Goal: Transaction & Acquisition: Purchase product/service

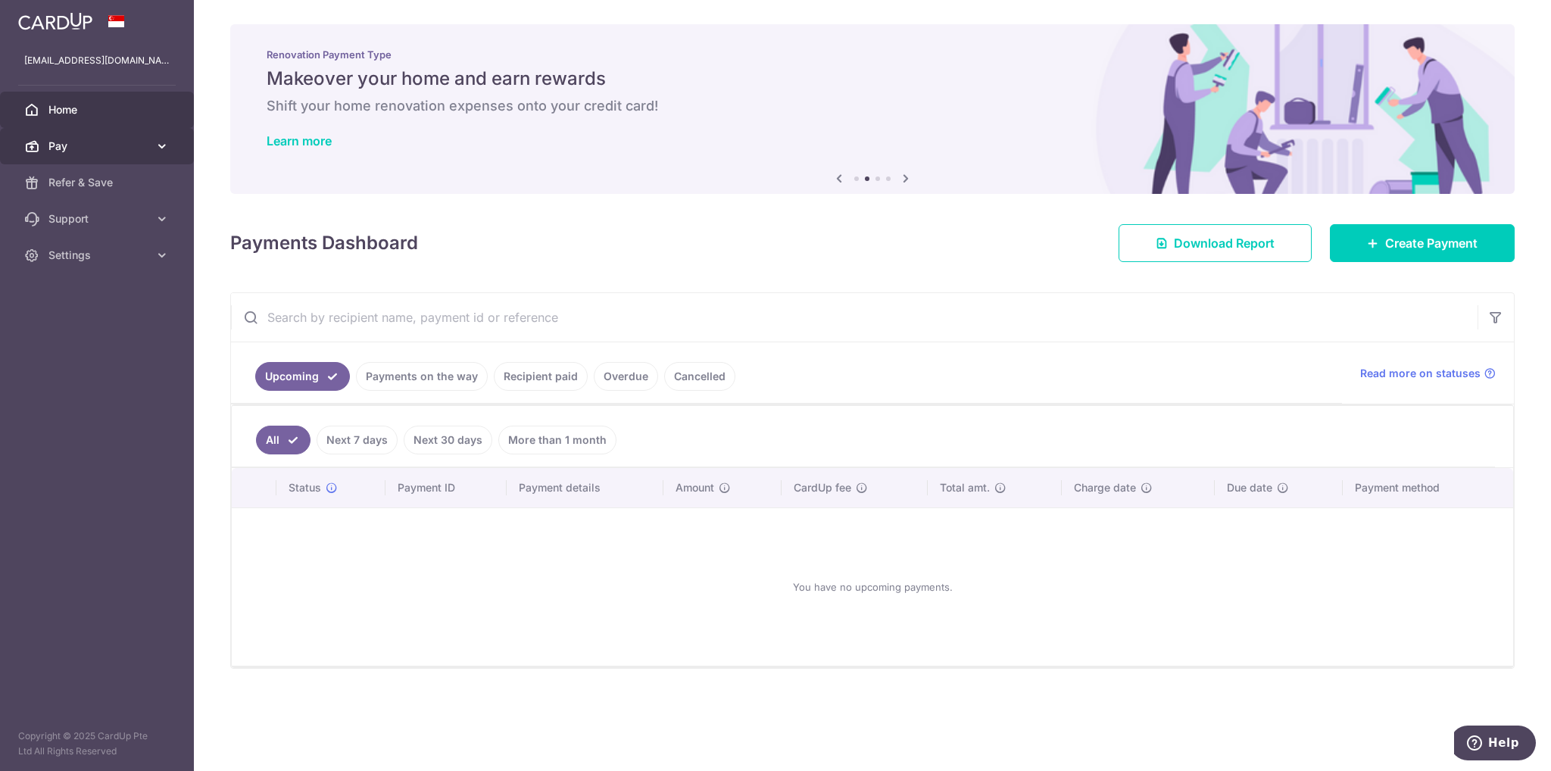
click at [155, 145] on icon at bounding box center [161, 146] width 15 height 15
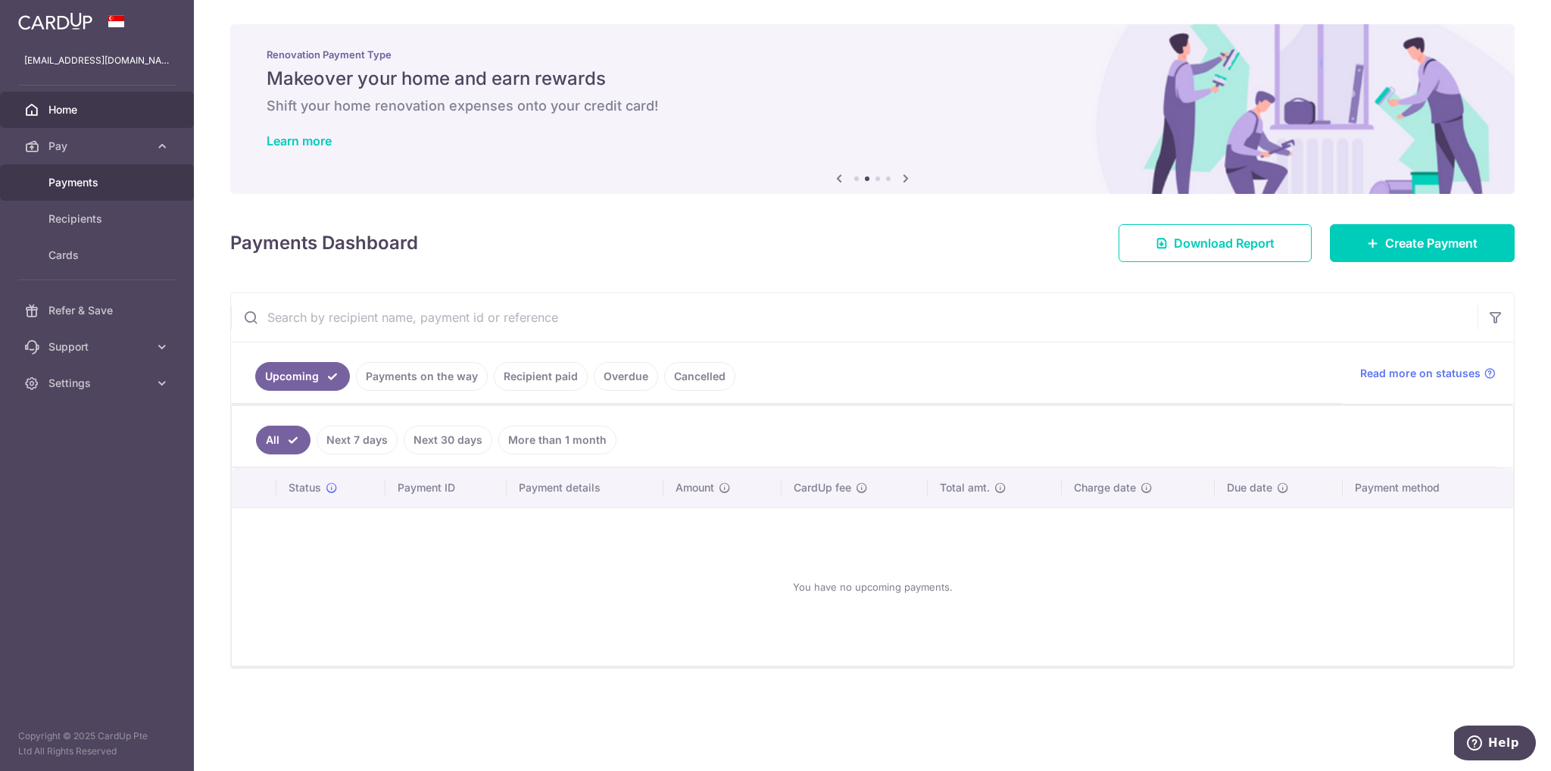
click at [92, 183] on span "Payments" at bounding box center [98, 182] width 100 height 15
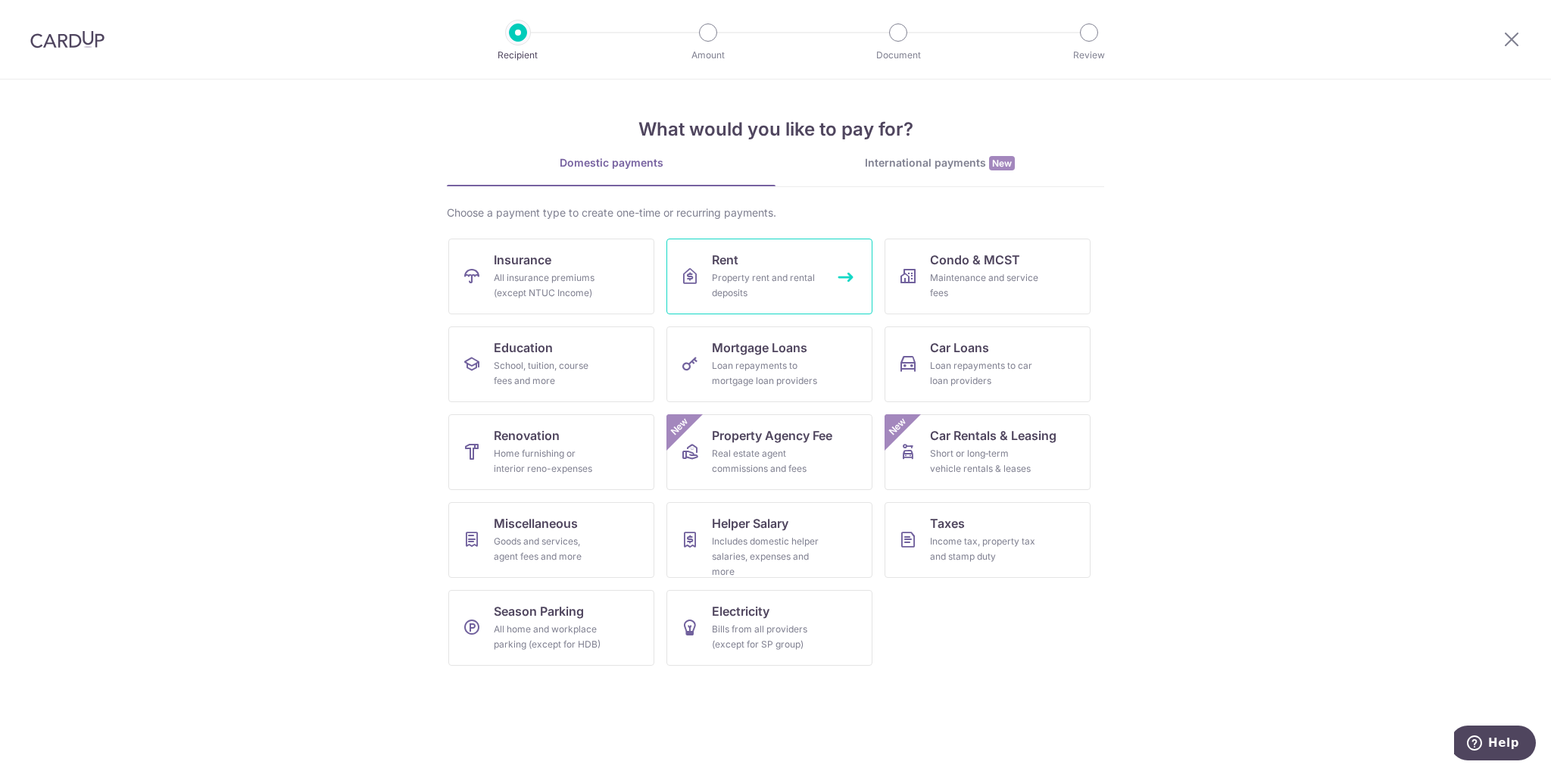
click at [785, 273] on div "Property rent and rental deposits" at bounding box center [766, 285] width 109 height 30
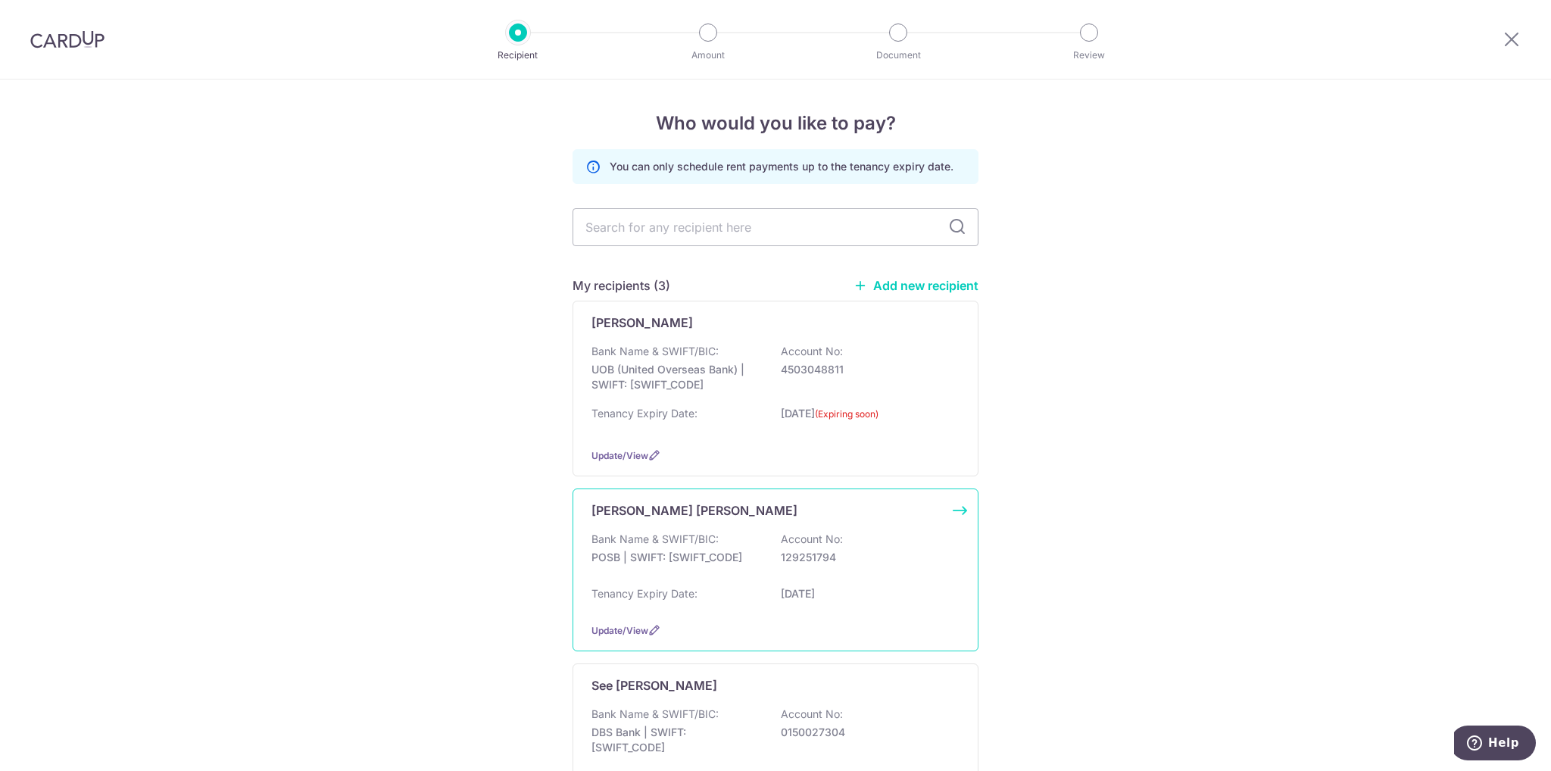
scroll to position [156, 0]
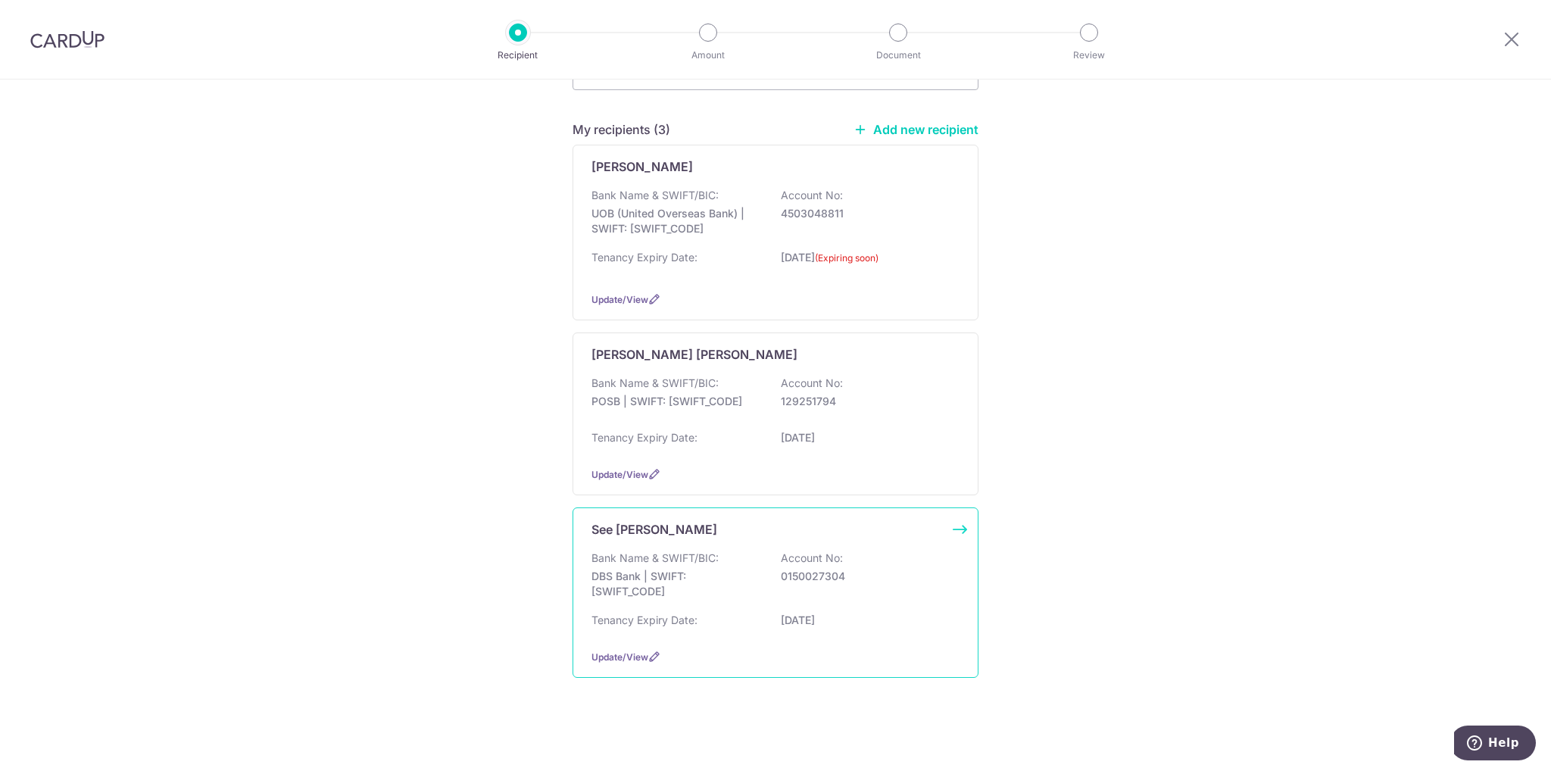
click at [896, 598] on div "Bank Name & SWIFT/BIC: DBS Bank | SWIFT: DBSSSGSGXXX Account No: 0150027304" at bounding box center [775, 579] width 368 height 56
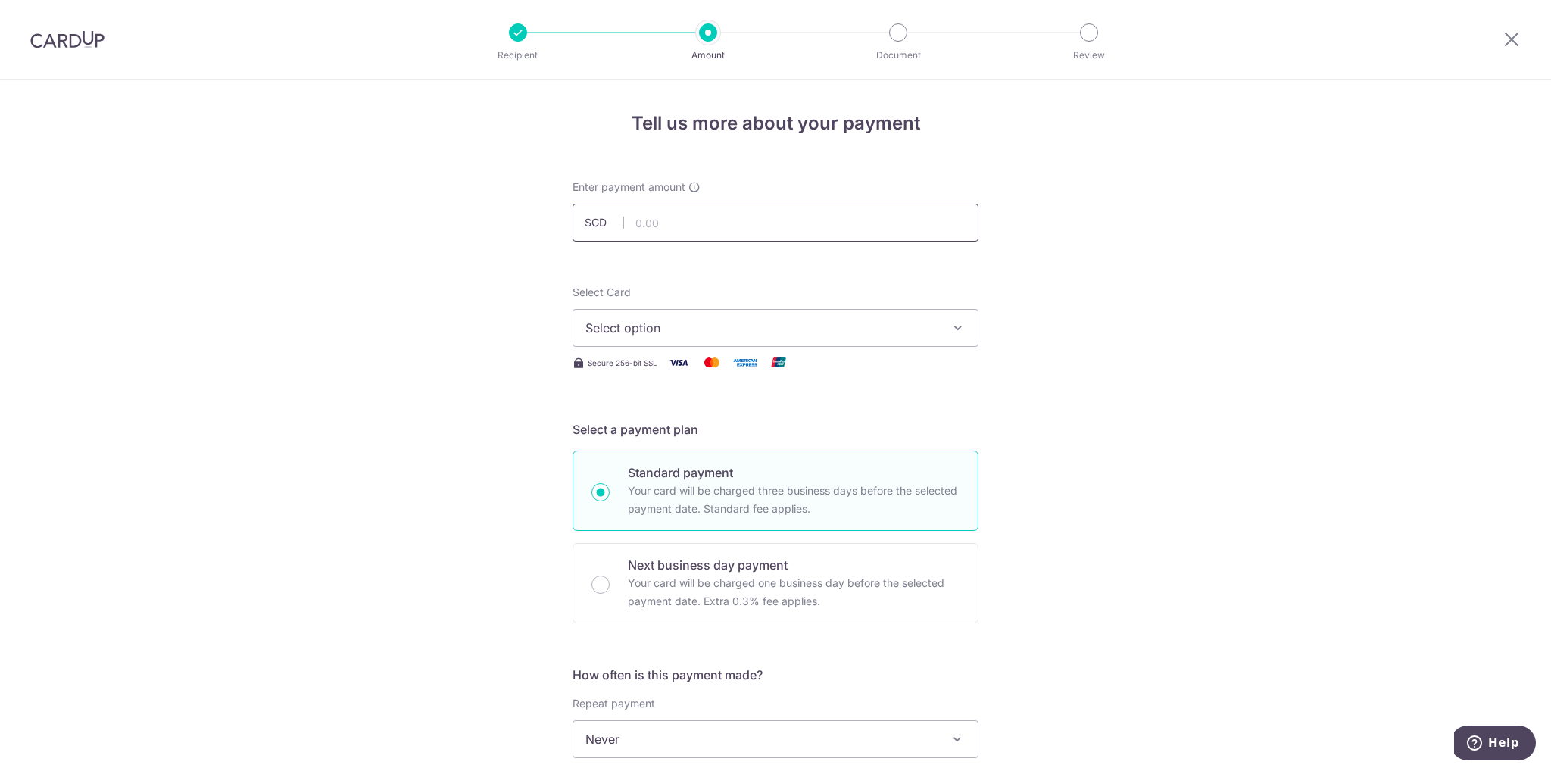
click at [668, 222] on input "text" at bounding box center [776, 223] width 406 height 38
type input "5,500.00"
drag, startPoint x: 1181, startPoint y: 415, endPoint x: 1194, endPoint y: 398, distance: 21.2
click at [1181, 415] on div "Tell us more about your payment Enter payment amount SGD 5,500.00 5500.00 Selec…" at bounding box center [775, 765] width 1551 height 1370
click at [763, 320] on span "Select option" at bounding box center [761, 328] width 353 height 18
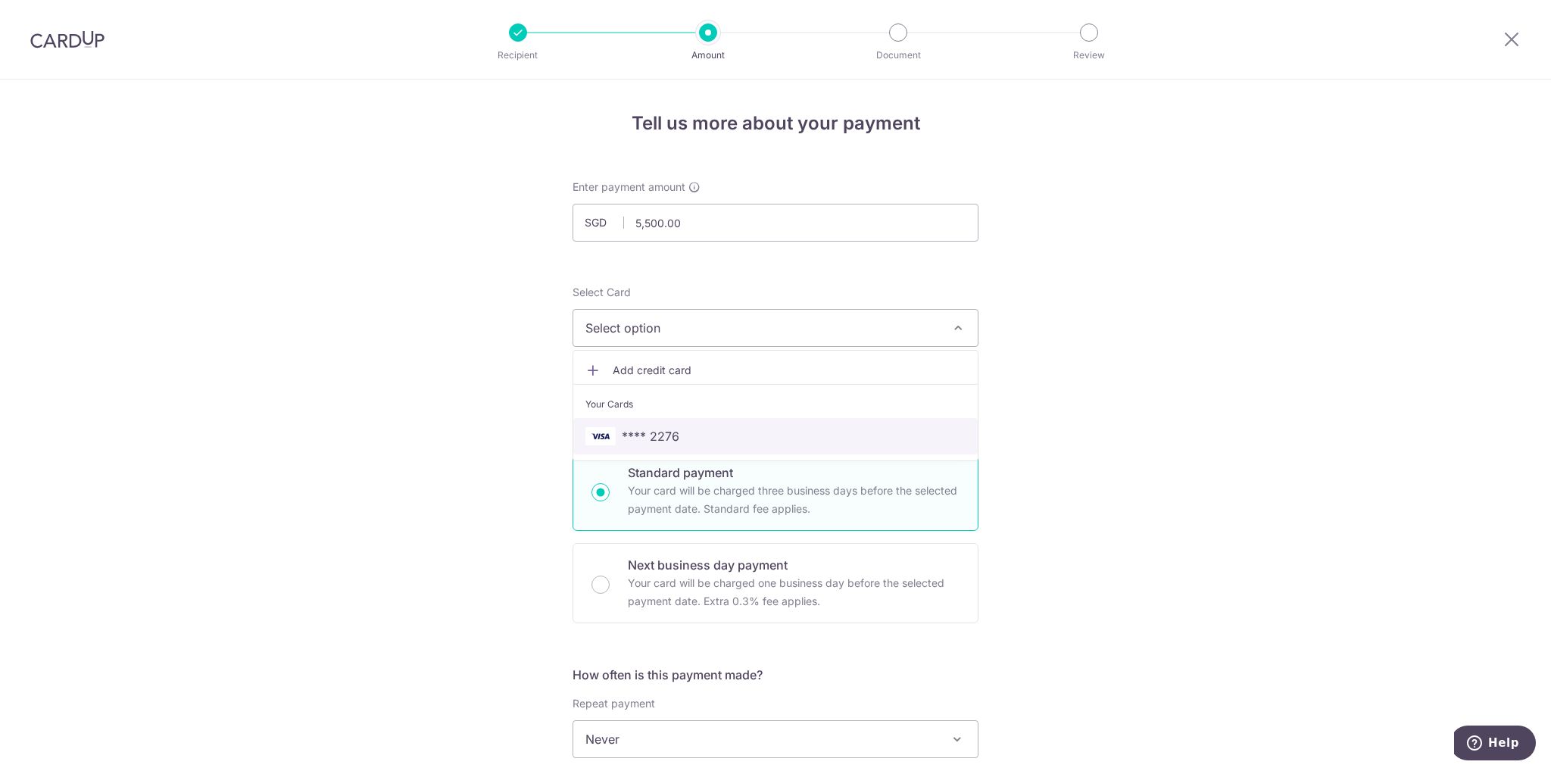
click at [669, 428] on span "**** 2276" at bounding box center [651, 436] width 58 height 18
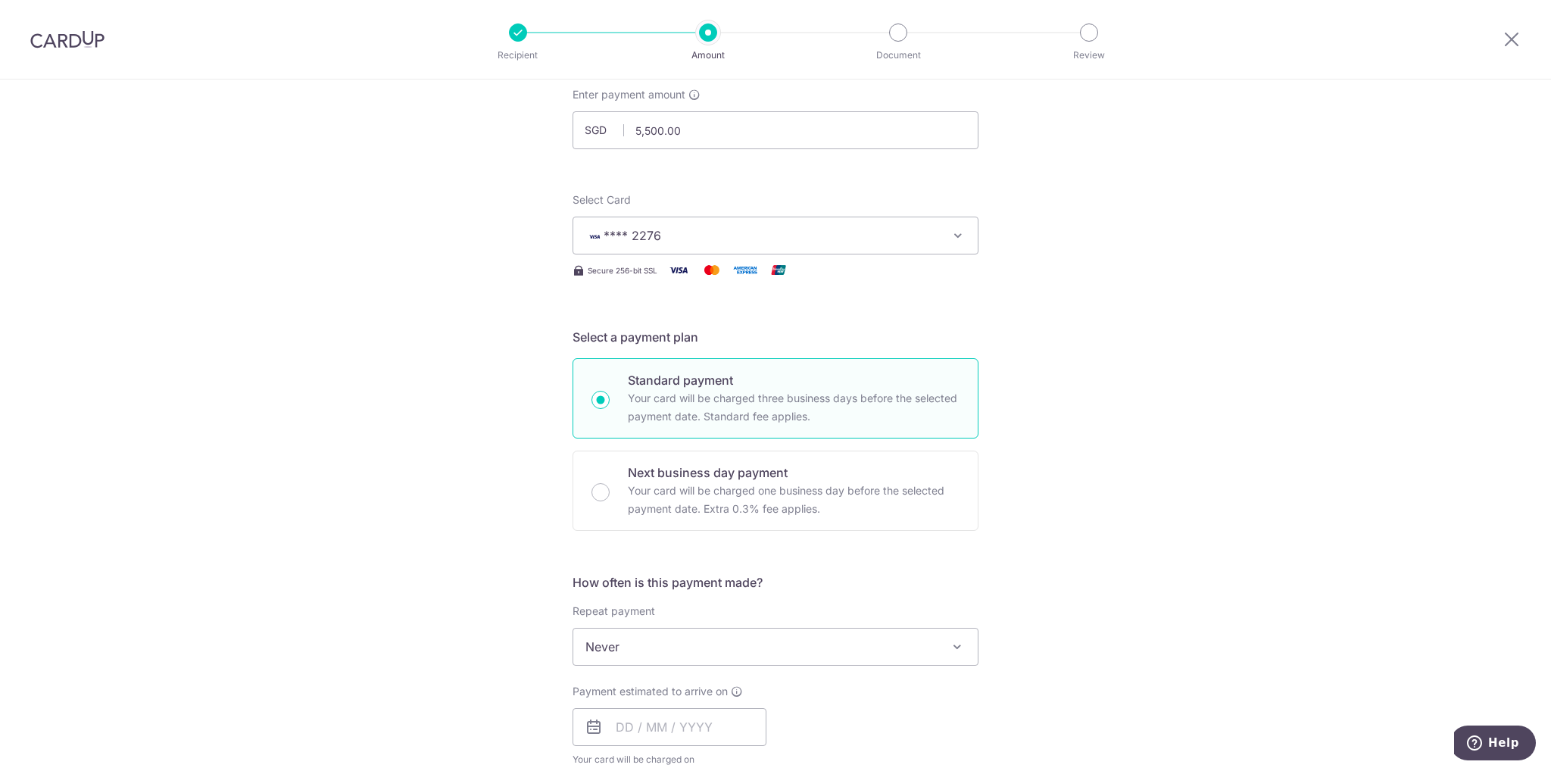
scroll to position [227, 0]
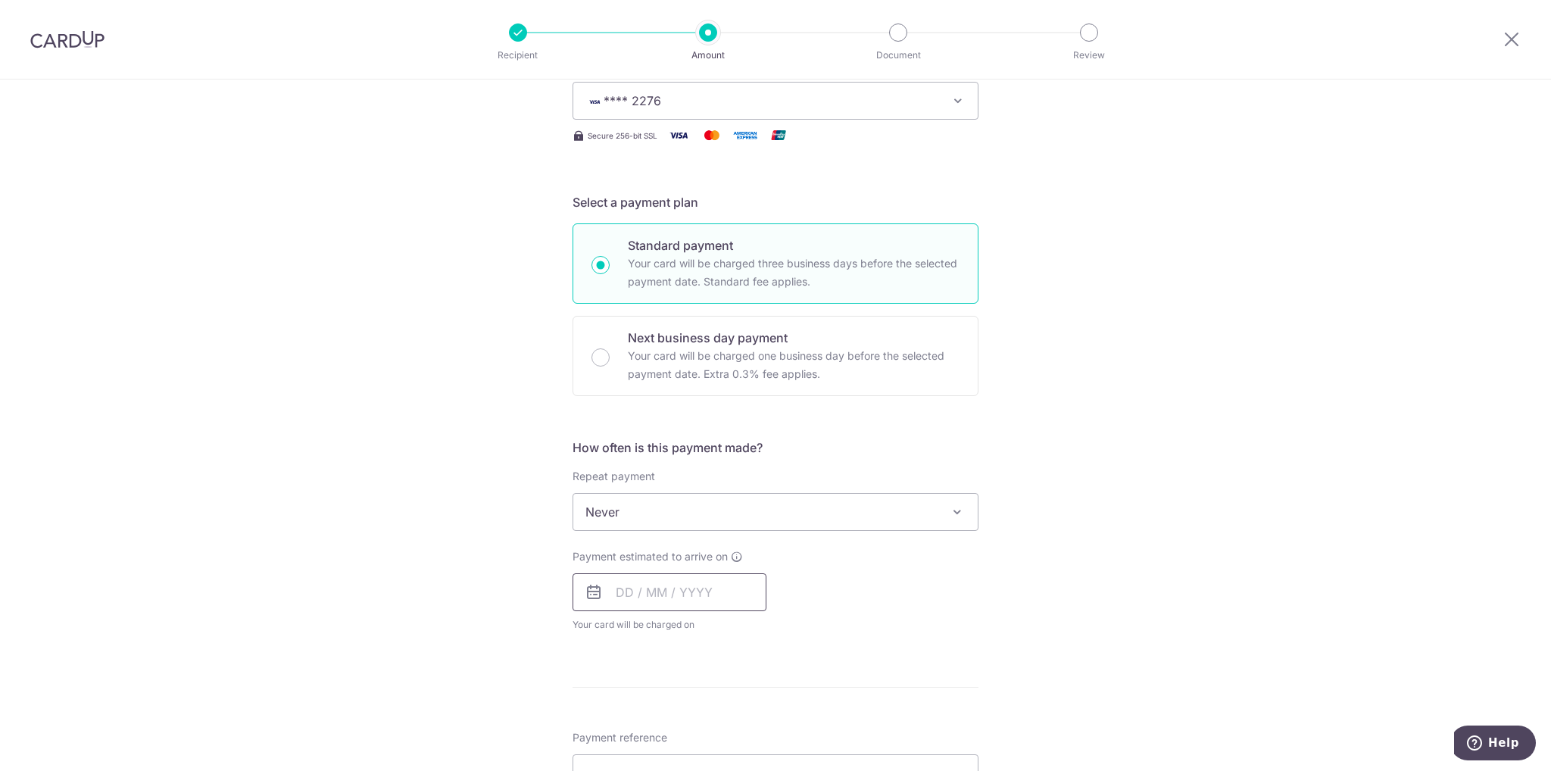
click at [694, 586] on input "text" at bounding box center [670, 592] width 194 height 38
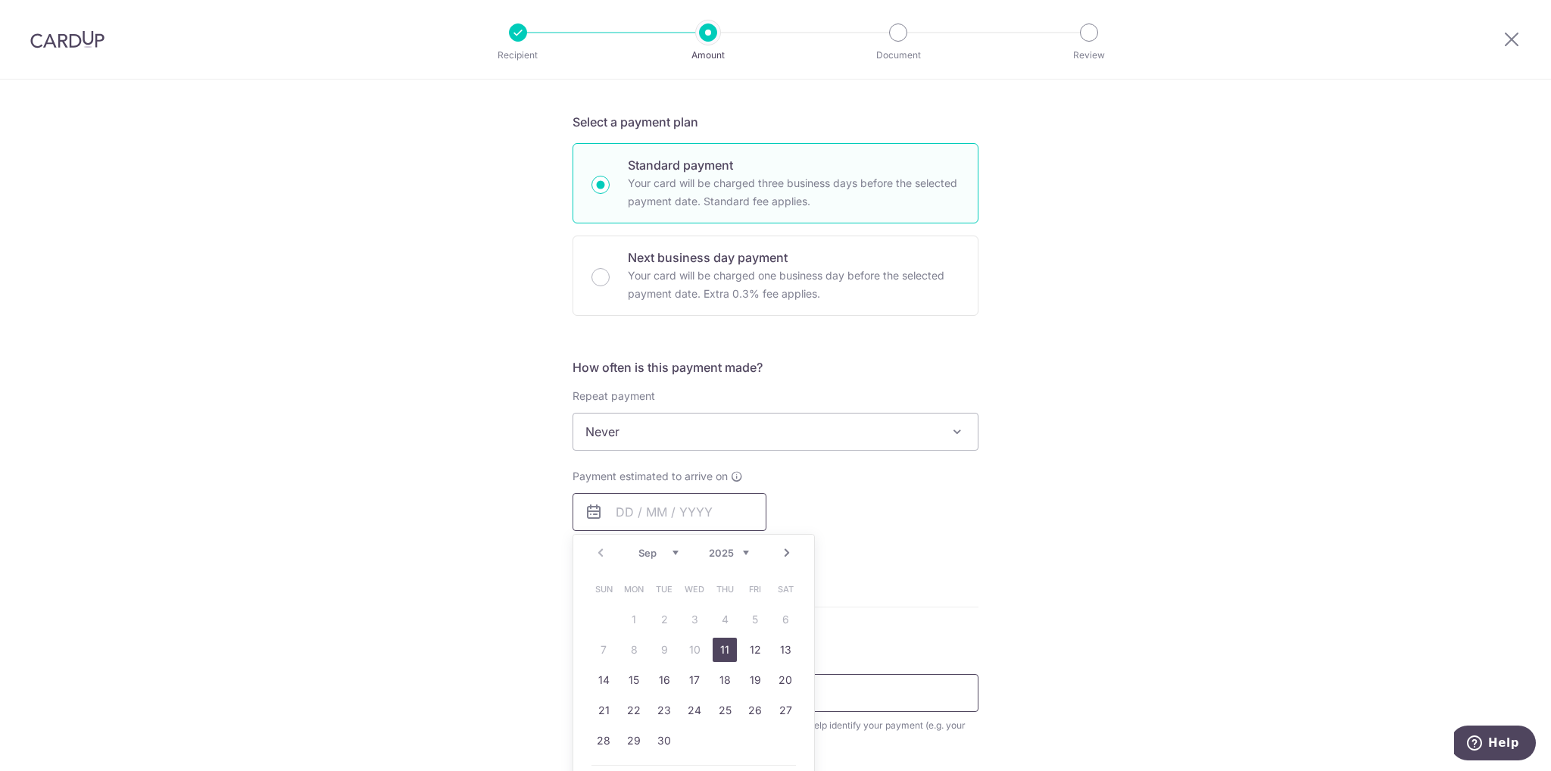
scroll to position [379, 0]
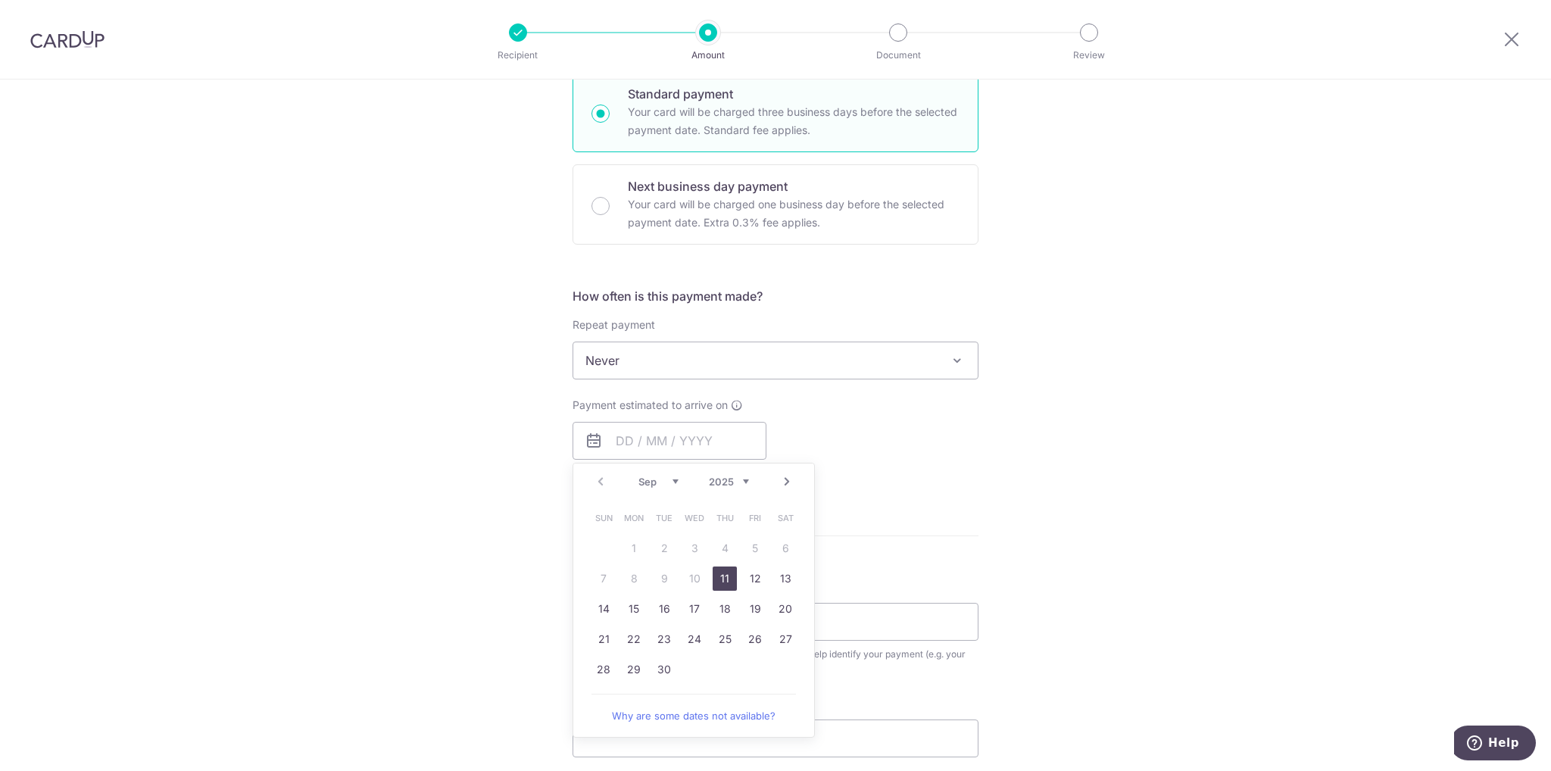
click at [721, 573] on link "11" at bounding box center [725, 578] width 24 height 24
type input "[DATE]"
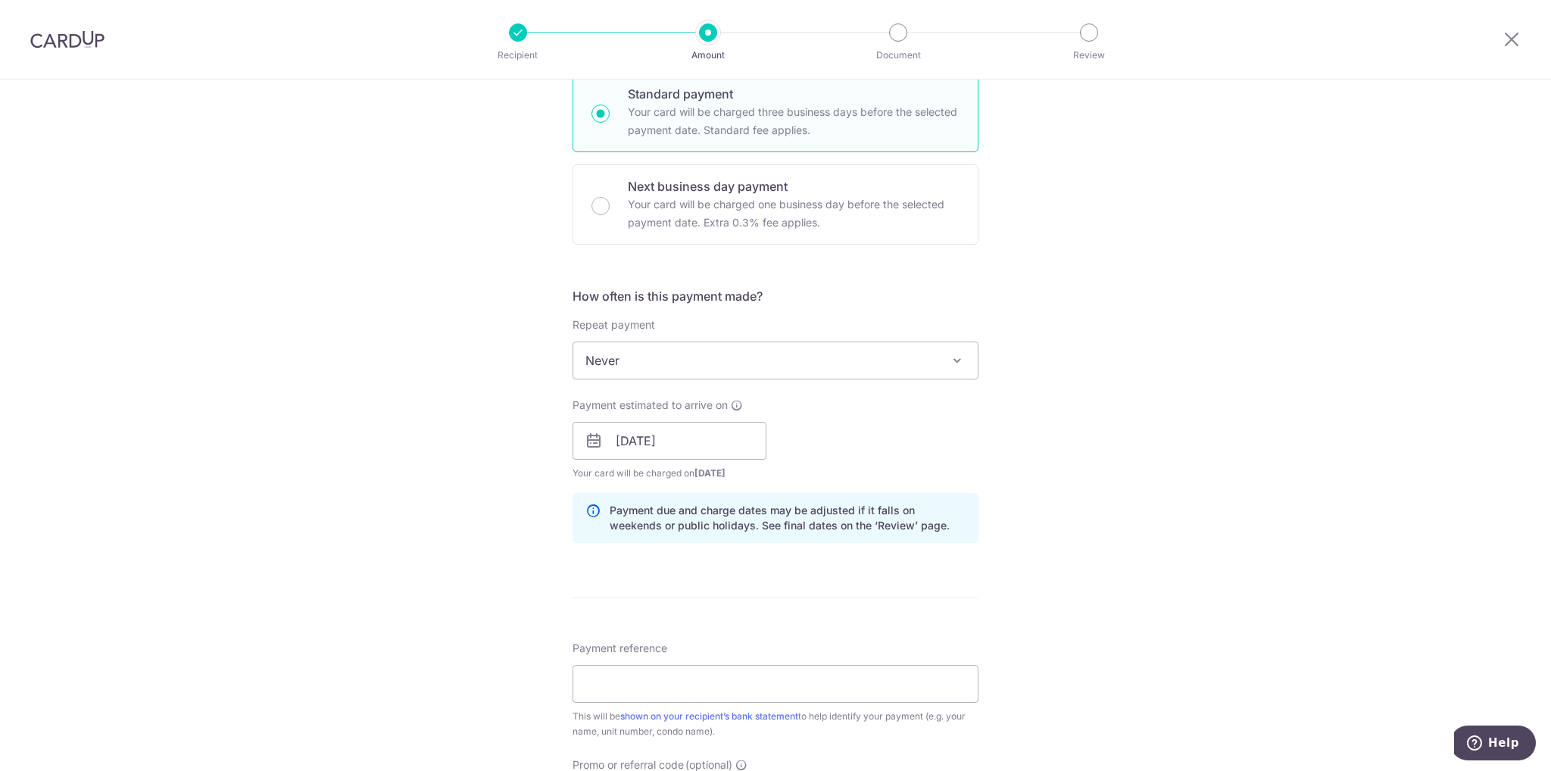
click at [1242, 488] on div "Tell us more about your payment Enter payment amount SGD 5,500.00 5500.00 Selec…" at bounding box center [775, 417] width 1551 height 1432
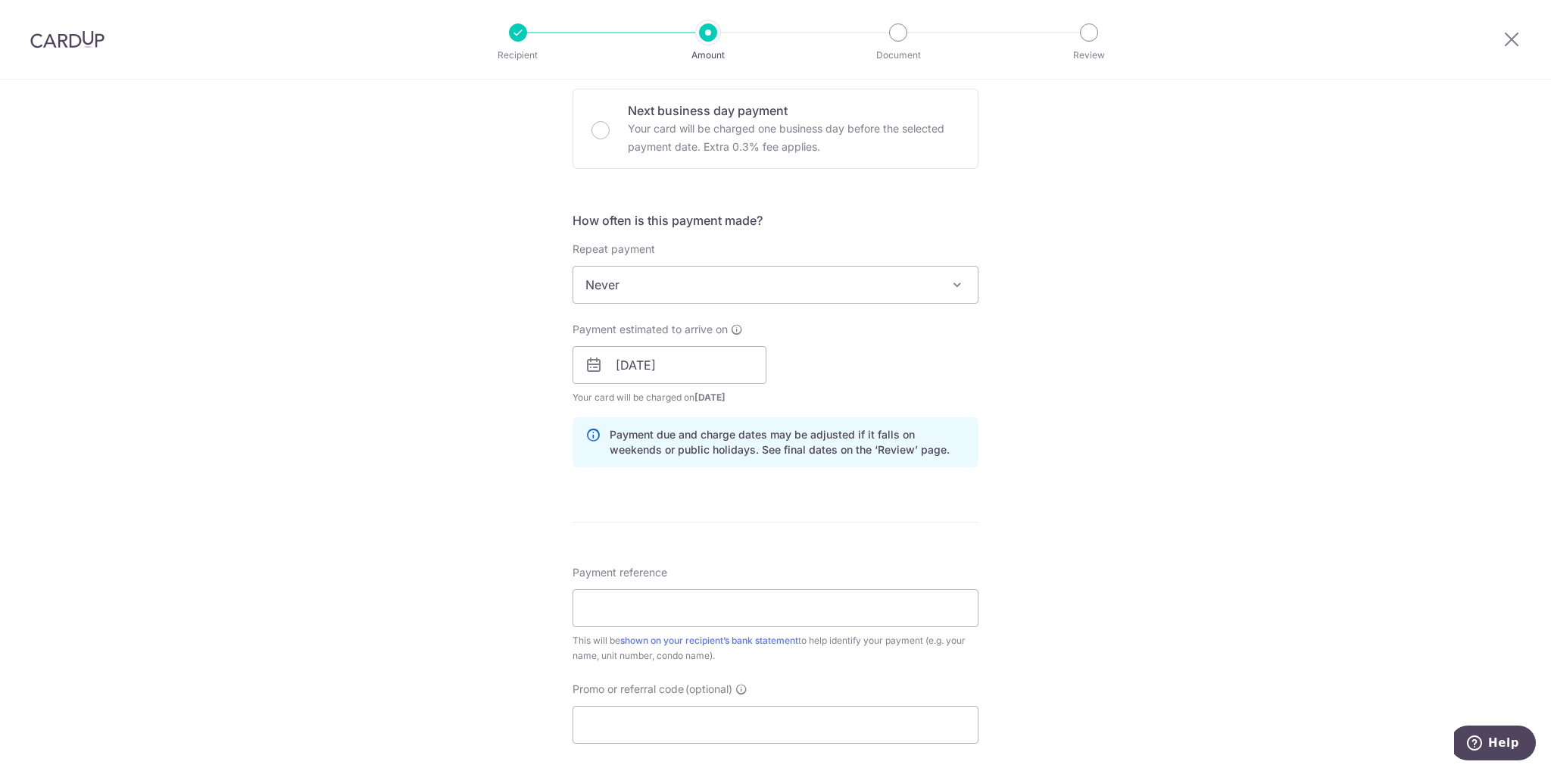
scroll to position [606, 0]
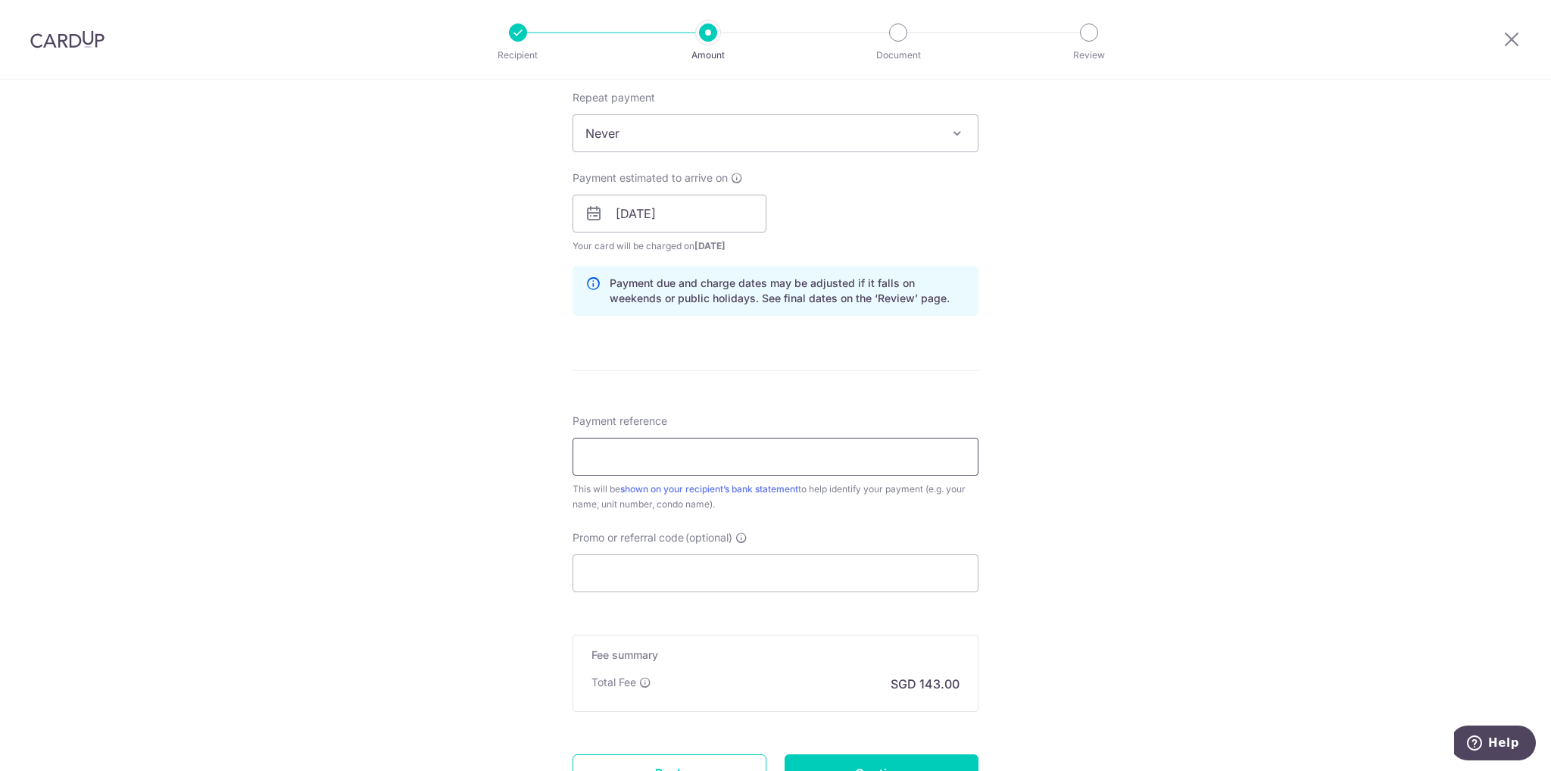
click at [704, 452] on input "Payment reference" at bounding box center [776, 457] width 406 height 38
type input "Minton1664Rent-Mei"
drag, startPoint x: 1164, startPoint y: 622, endPoint x: 1142, endPoint y: 595, distance: 34.4
click at [1166, 617] on div "Tell us more about your payment Enter payment amount SGD 5,500.00 5500.00 Selec…" at bounding box center [775, 190] width 1551 height 1432
click at [1072, 526] on div "Tell us more about your payment Enter payment amount SGD 5,500.00 5500.00 Selec…" at bounding box center [775, 190] width 1551 height 1432
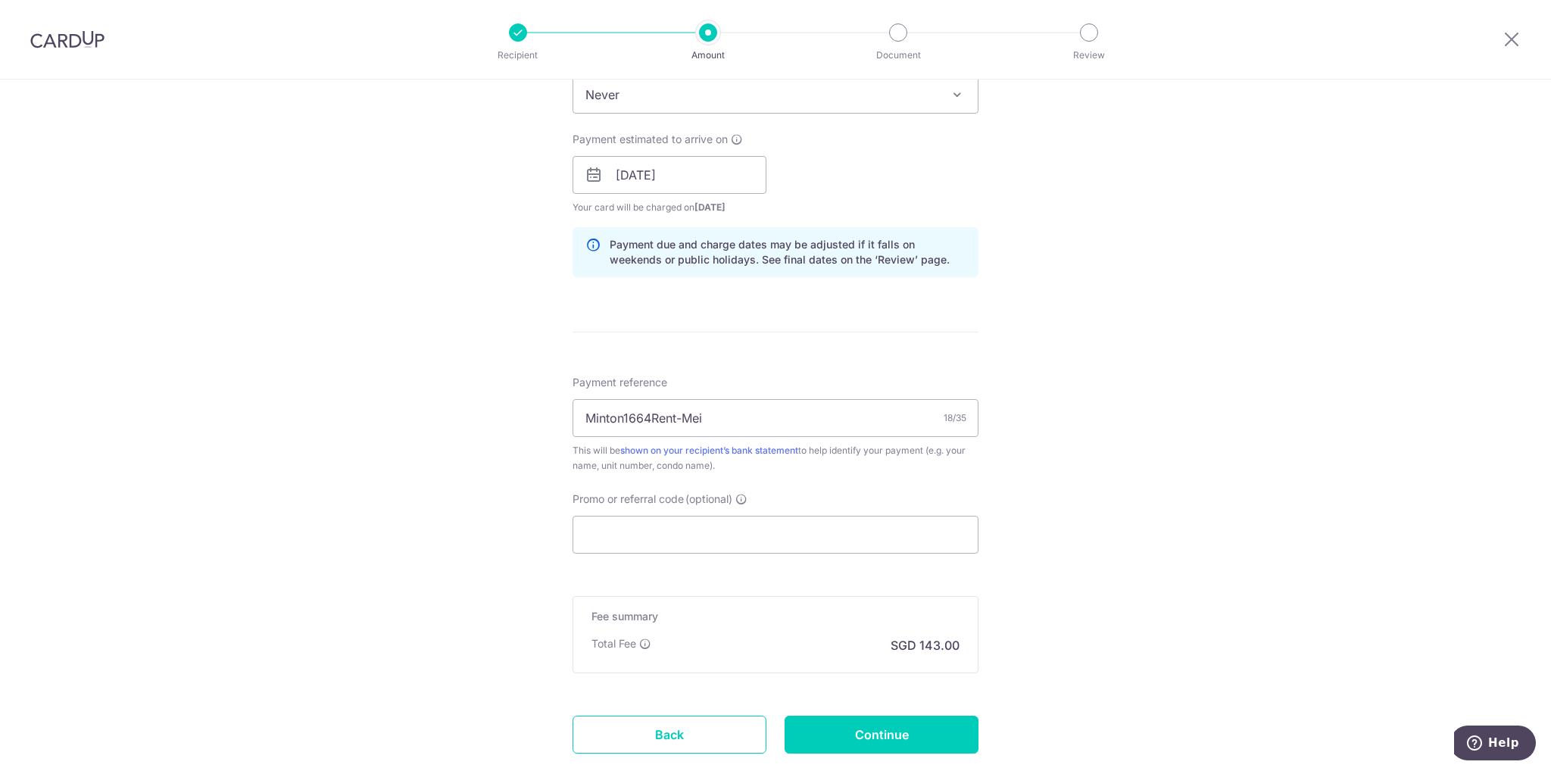
scroll to position [739, 0]
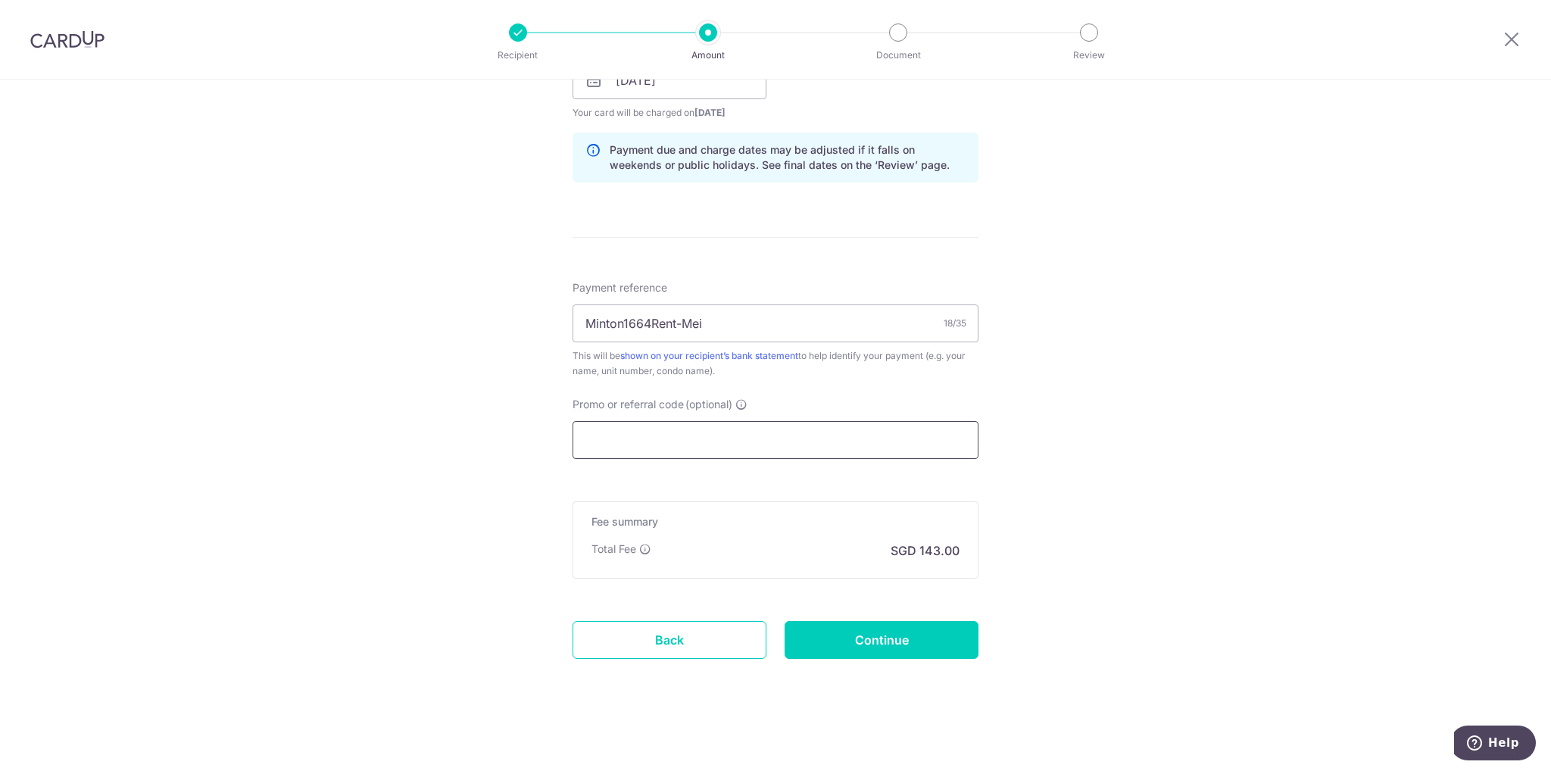
click at [691, 446] on input "Promo or referral code (optional)" at bounding box center [776, 440] width 406 height 38
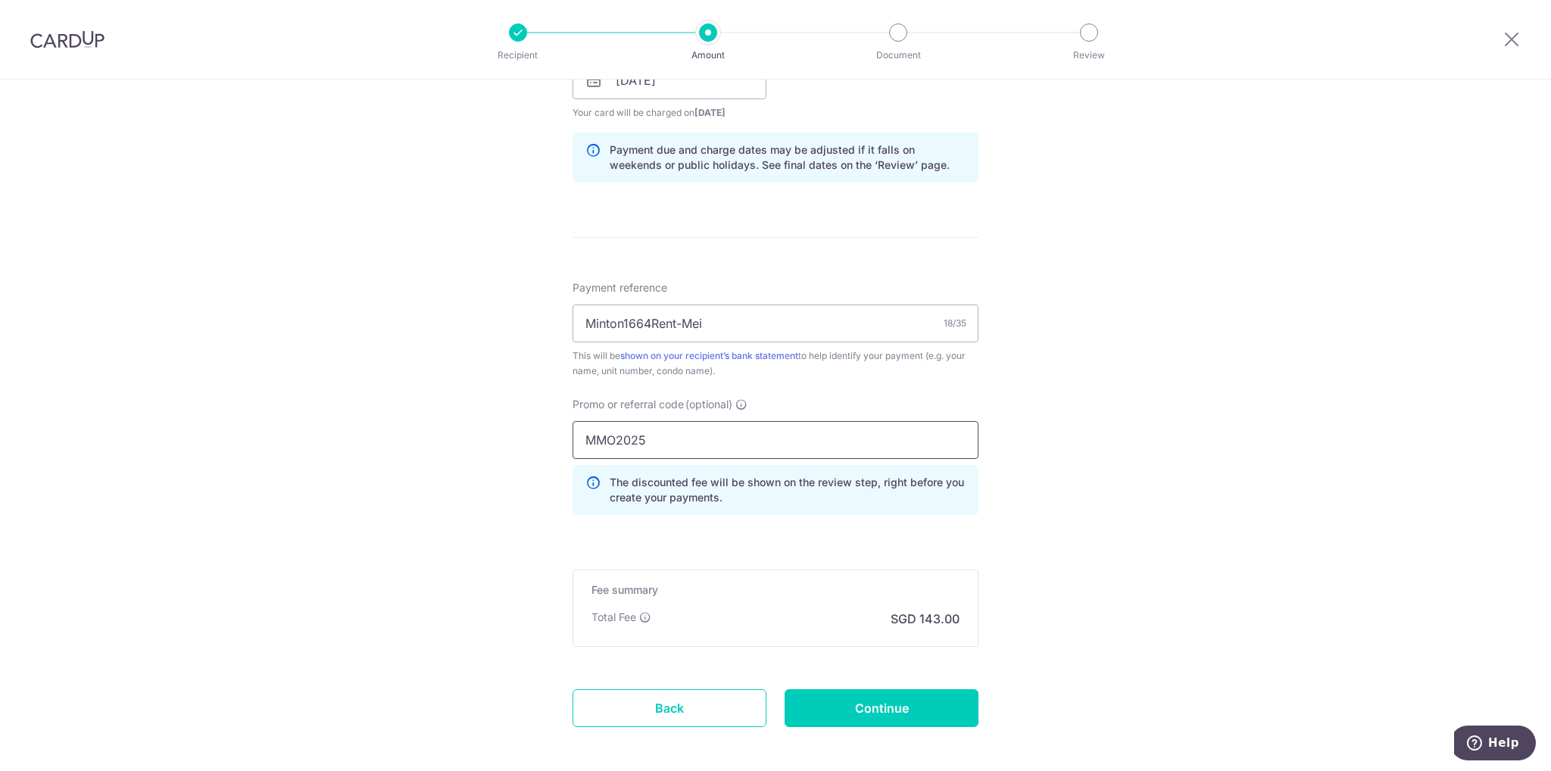
type input "MMO2025"
click at [1154, 464] on div "Tell us more about your payment Enter payment amount SGD 5,500.00 5500.00 Selec…" at bounding box center [775, 90] width 1551 height 1500
click at [851, 710] on input "Continue" at bounding box center [882, 708] width 194 height 38
type input "Create Schedule"
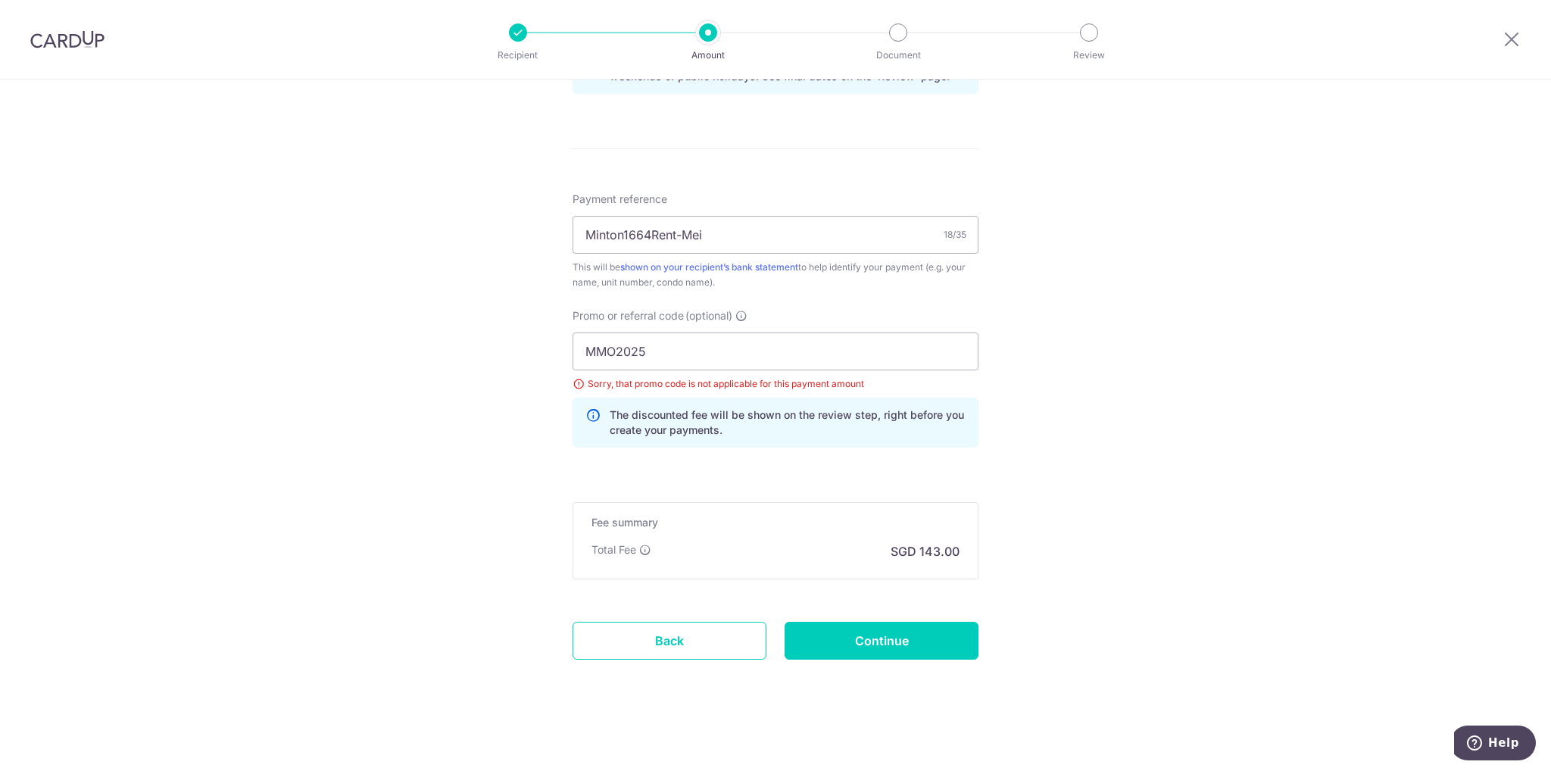
scroll to position [525, 0]
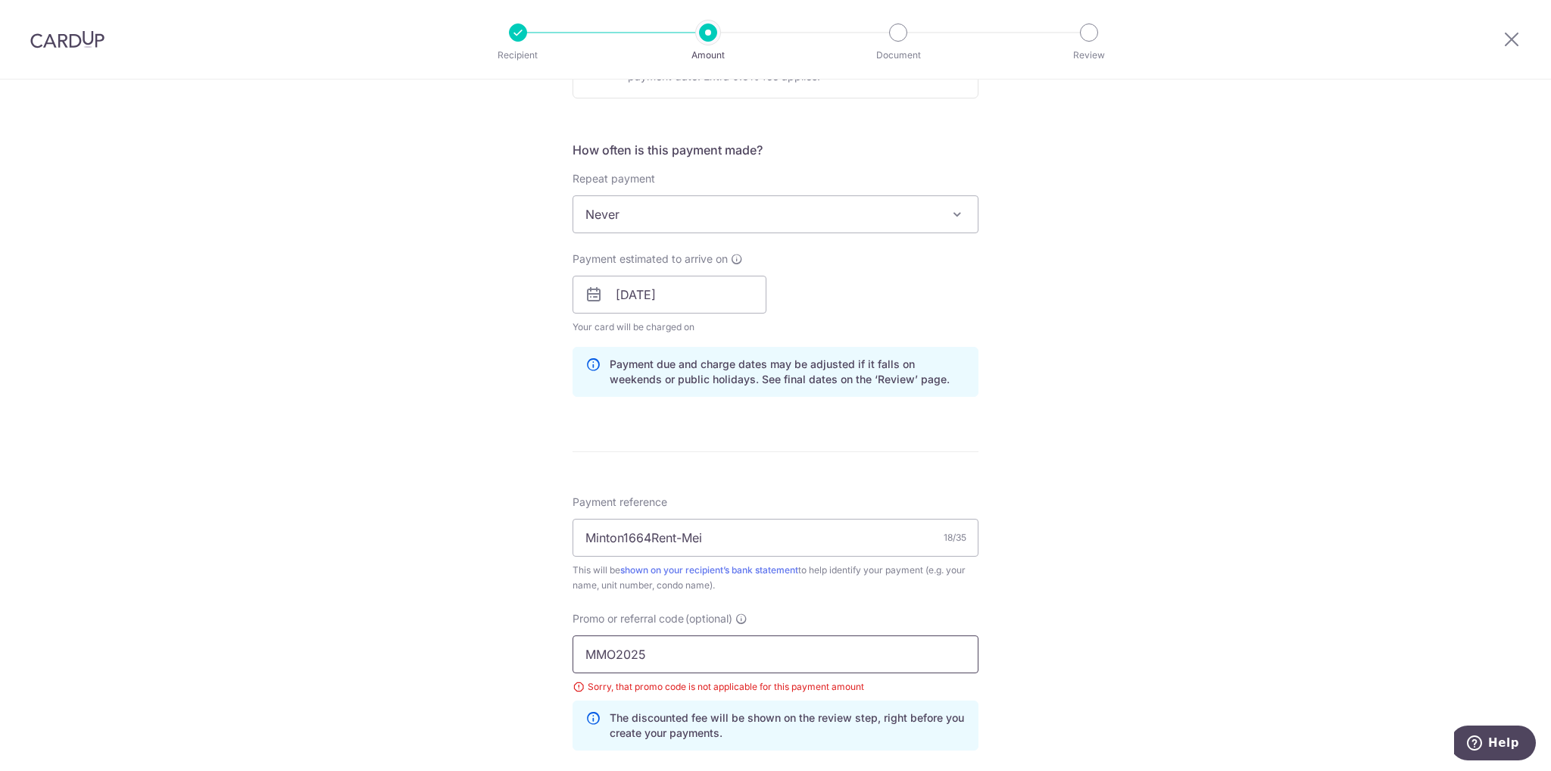
drag, startPoint x: 657, startPoint y: 657, endPoint x: 463, endPoint y: 653, distance: 193.2
click at [463, 653] on div "Tell us more about your payment Enter payment amount SGD 5,500.00 5500.00 Selec…" at bounding box center [775, 315] width 1551 height 1521
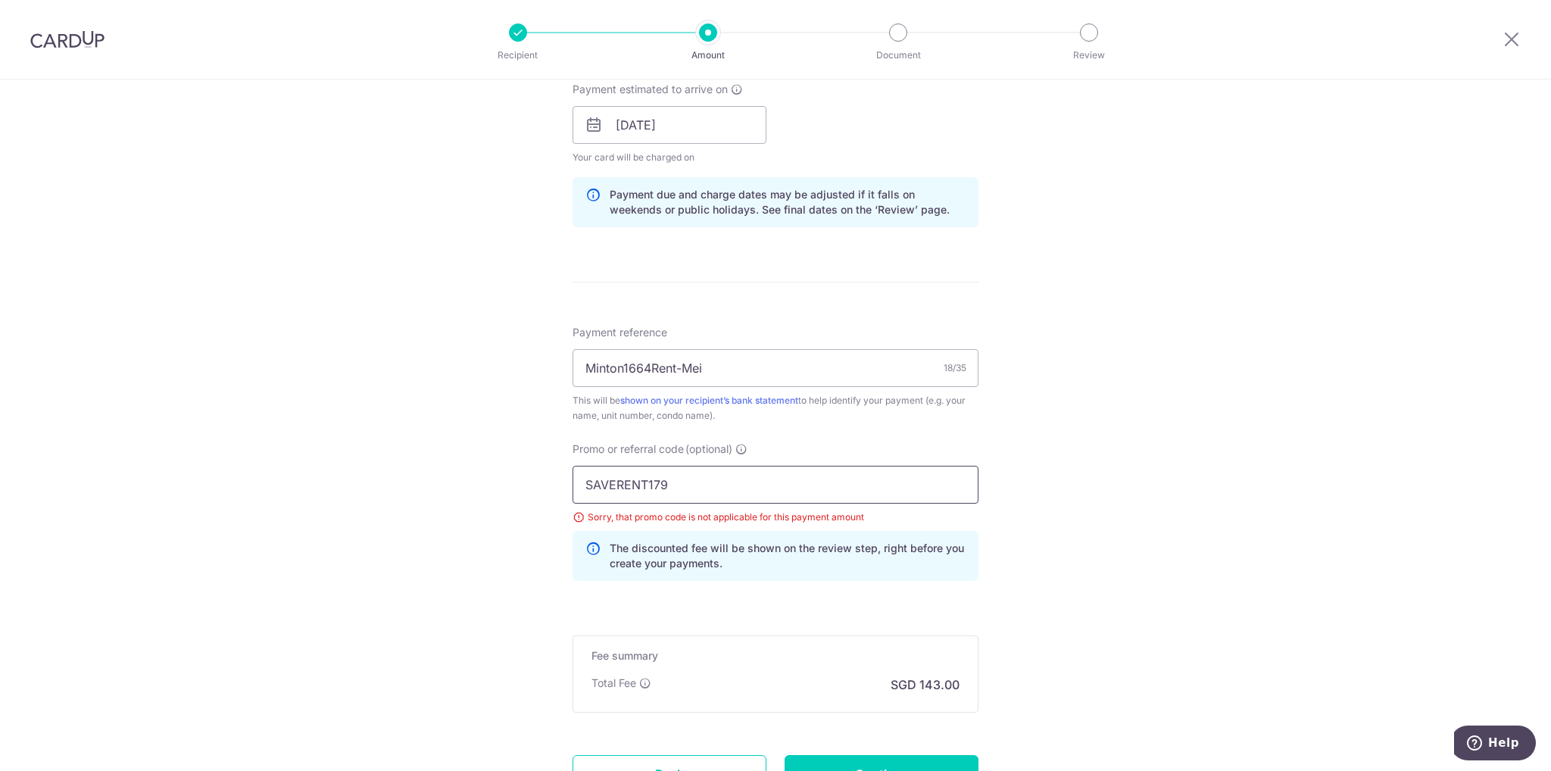
scroll to position [828, 0]
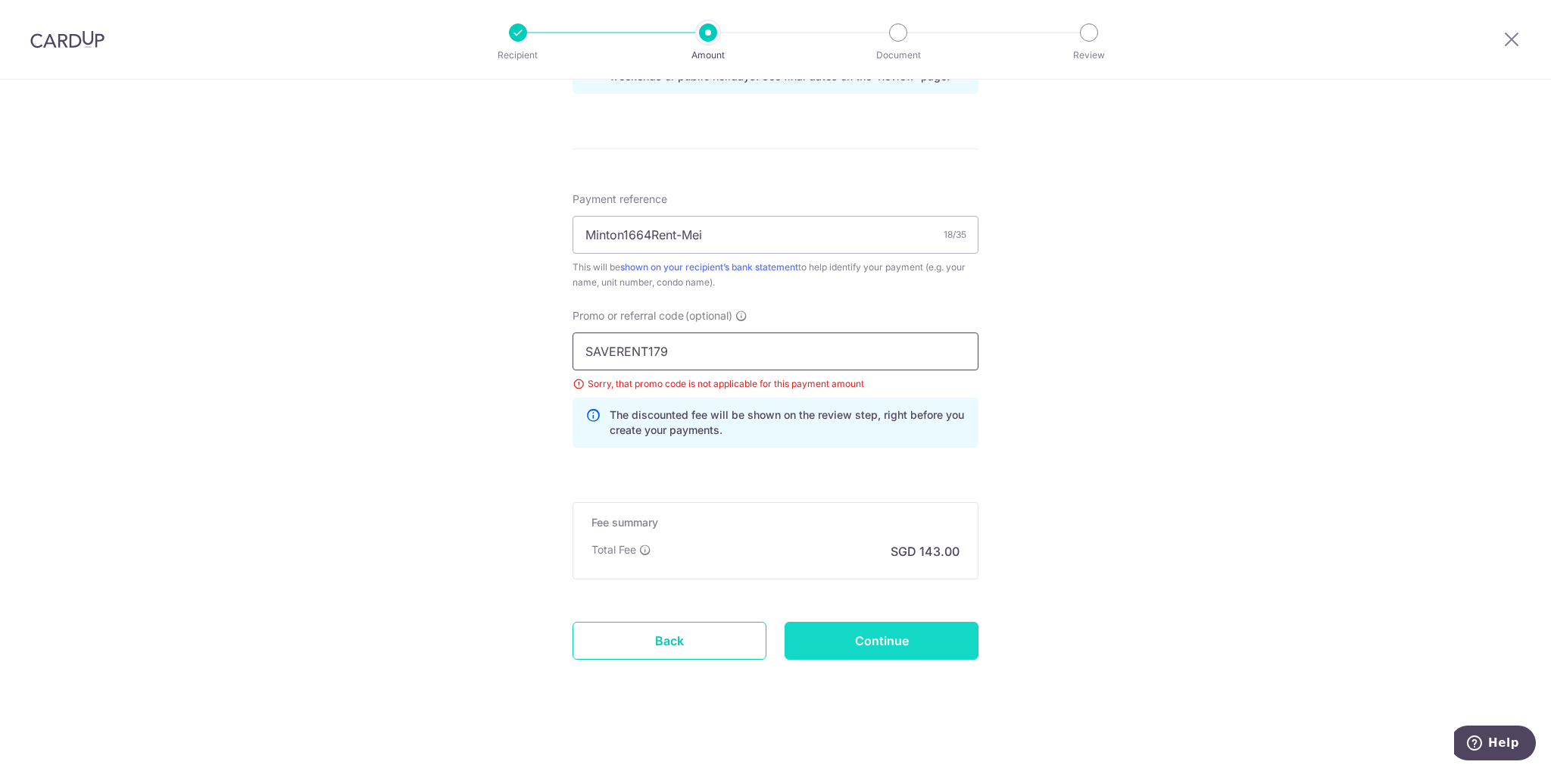
type input "SAVERENT179"
click at [898, 638] on input "Continue" at bounding box center [882, 641] width 194 height 38
type input "Update Schedule"
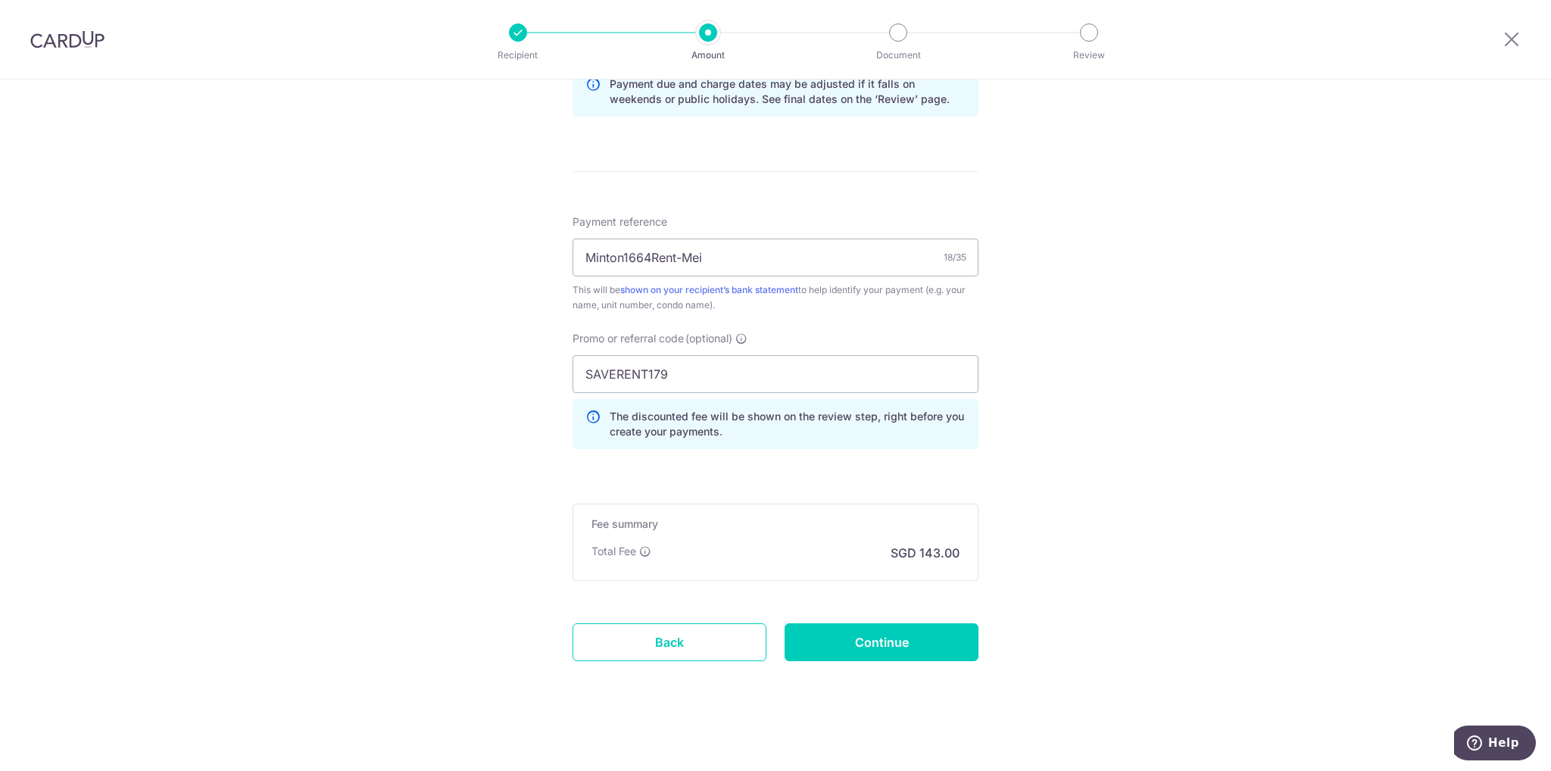
scroll to position [805, 0]
